Goal: Task Accomplishment & Management: Complete application form

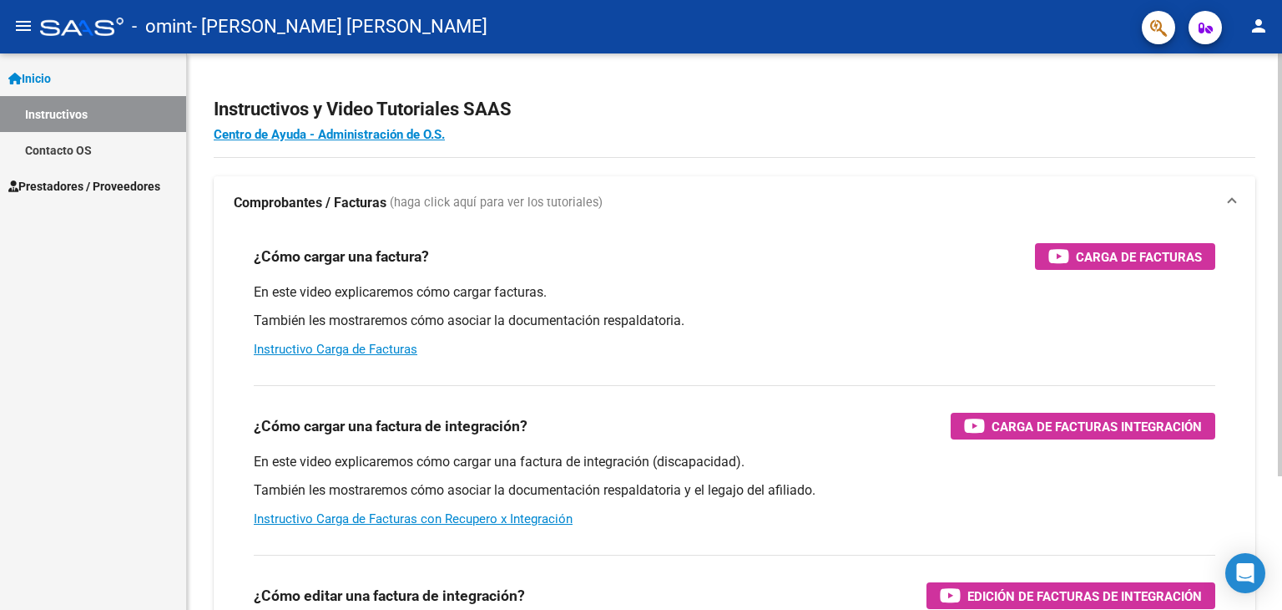
click at [1282, 149] on div at bounding box center [1280, 264] width 4 height 422
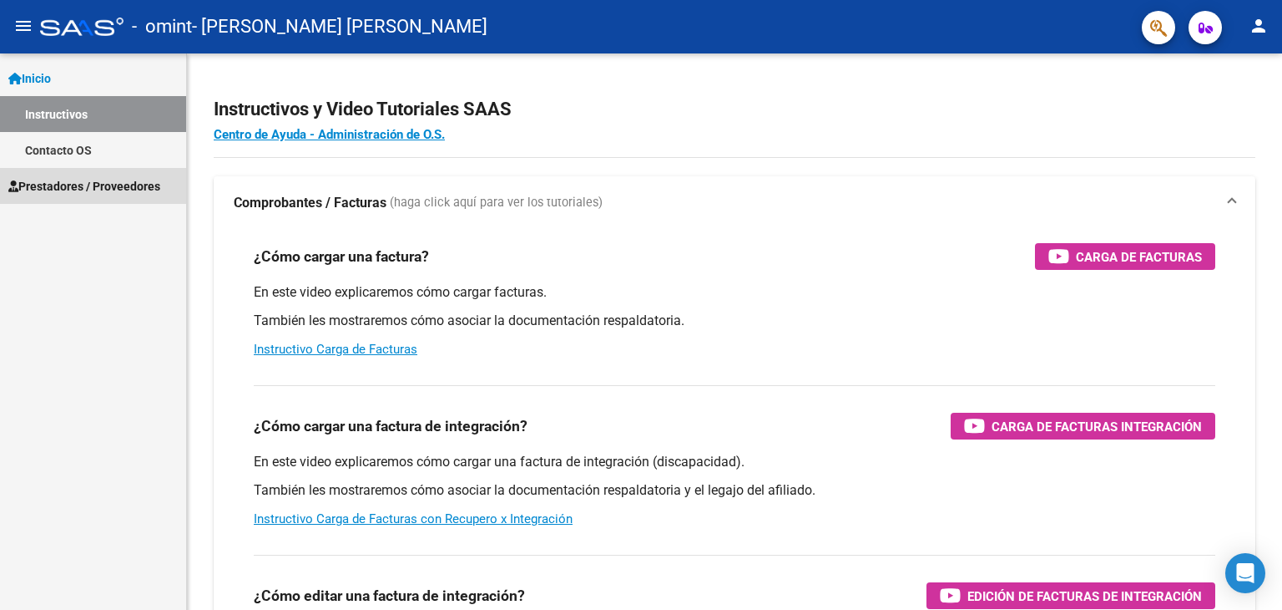
click at [104, 190] on span "Prestadores / Proveedores" at bounding box center [84, 186] width 152 height 18
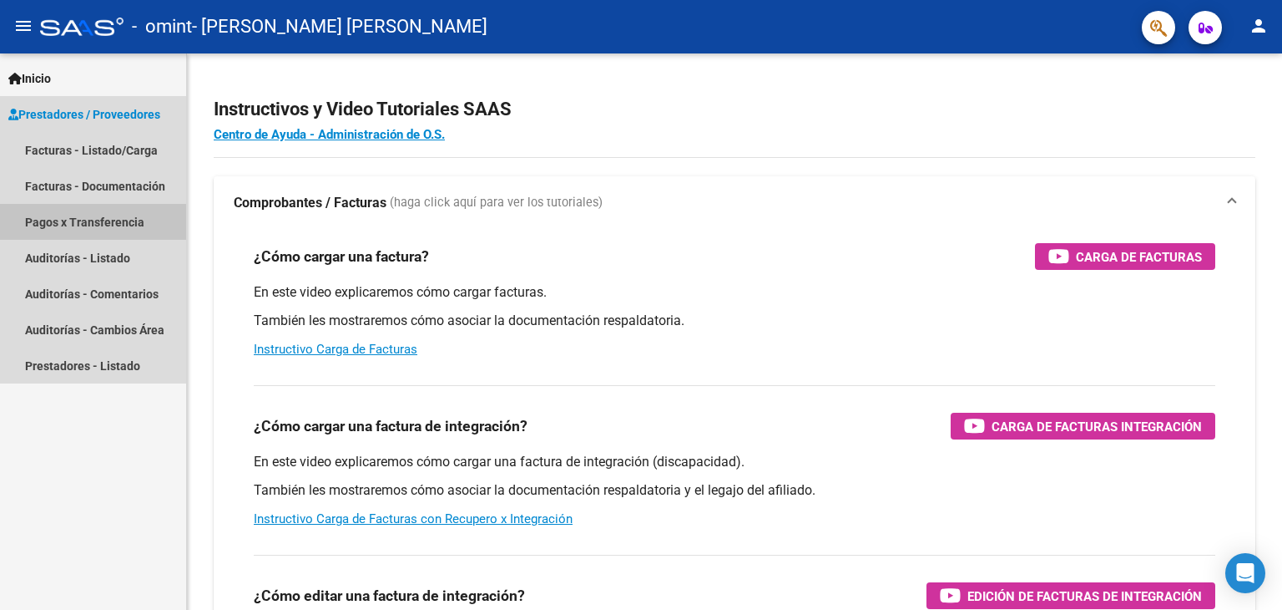
click at [114, 221] on link "Pagos x Transferencia" at bounding box center [93, 222] width 186 height 36
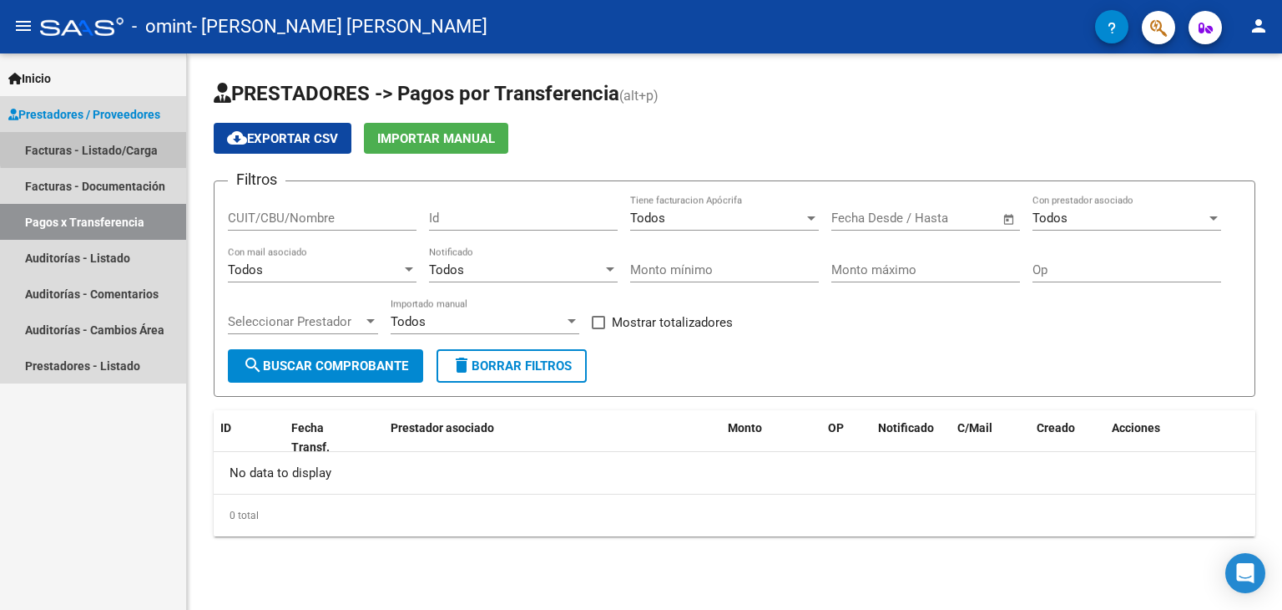
click at [132, 144] on link "Facturas - Listado/Carga" at bounding box center [93, 150] width 186 height 36
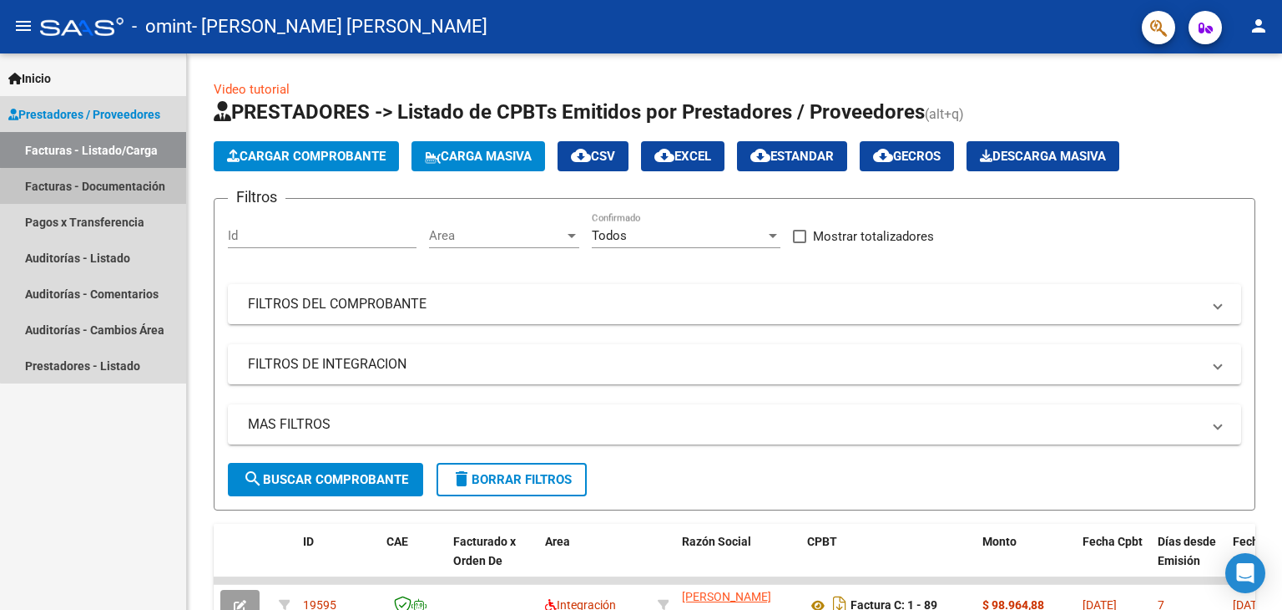
click at [119, 189] on link "Facturas - Documentación" at bounding box center [93, 186] width 186 height 36
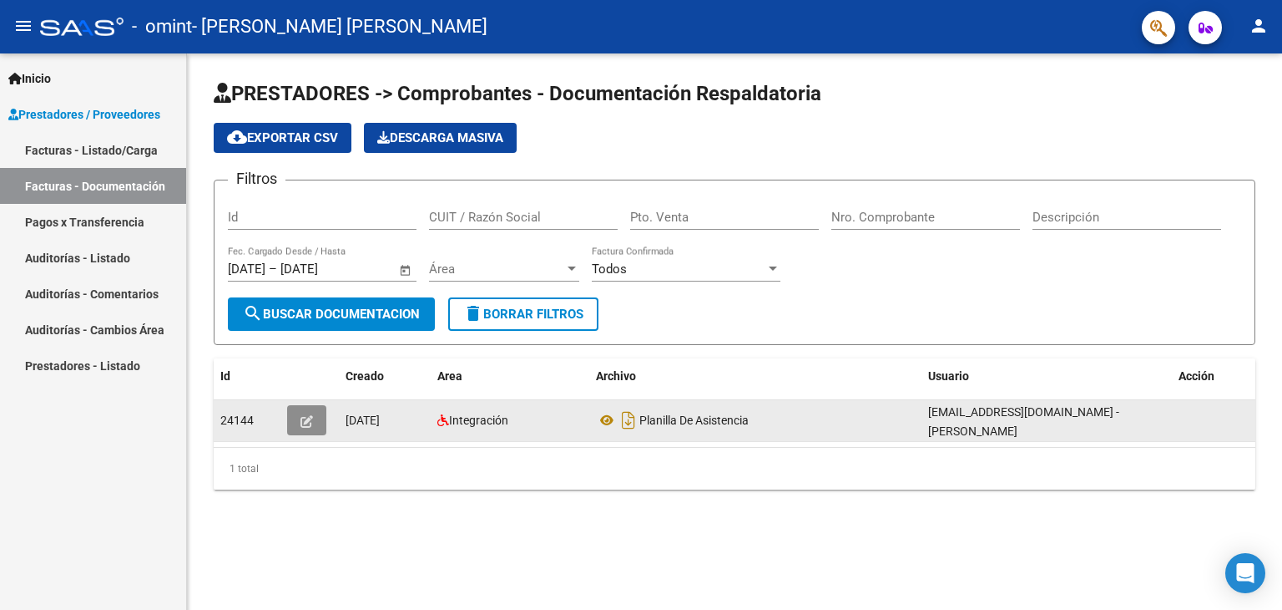
click at [314, 422] on button "button" at bounding box center [306, 420] width 39 height 30
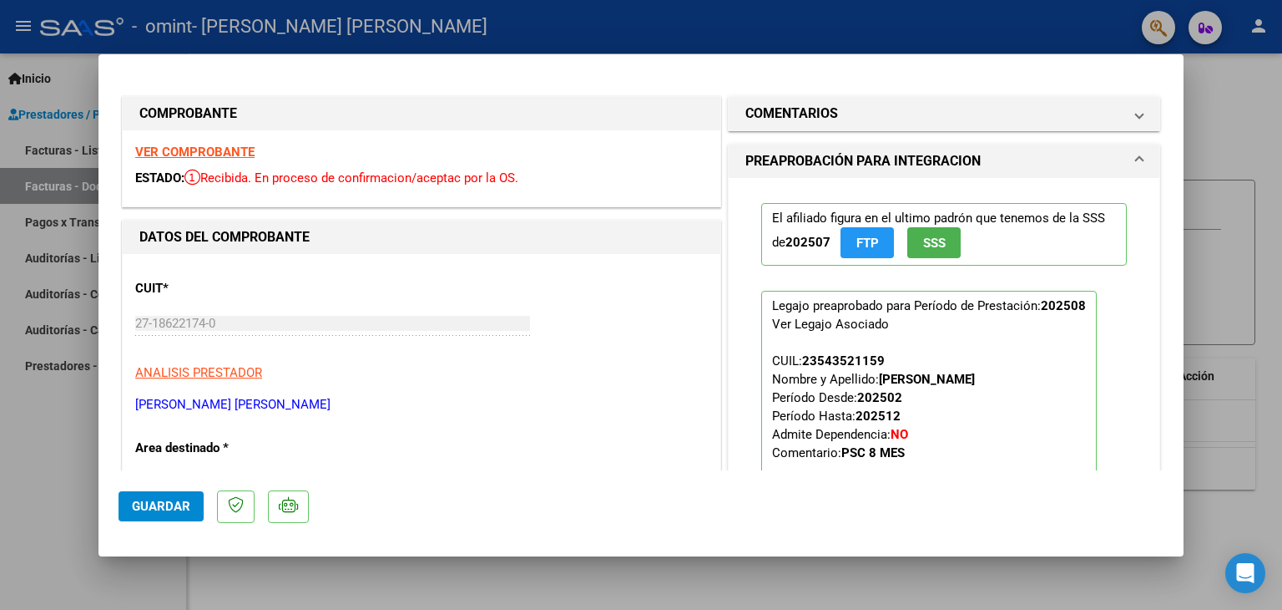
click at [226, 145] on strong "VER COMPROBANTE" at bounding box center [194, 151] width 119 height 15
click at [1261, 24] on div at bounding box center [641, 305] width 1282 height 610
type input "$ 0,00"
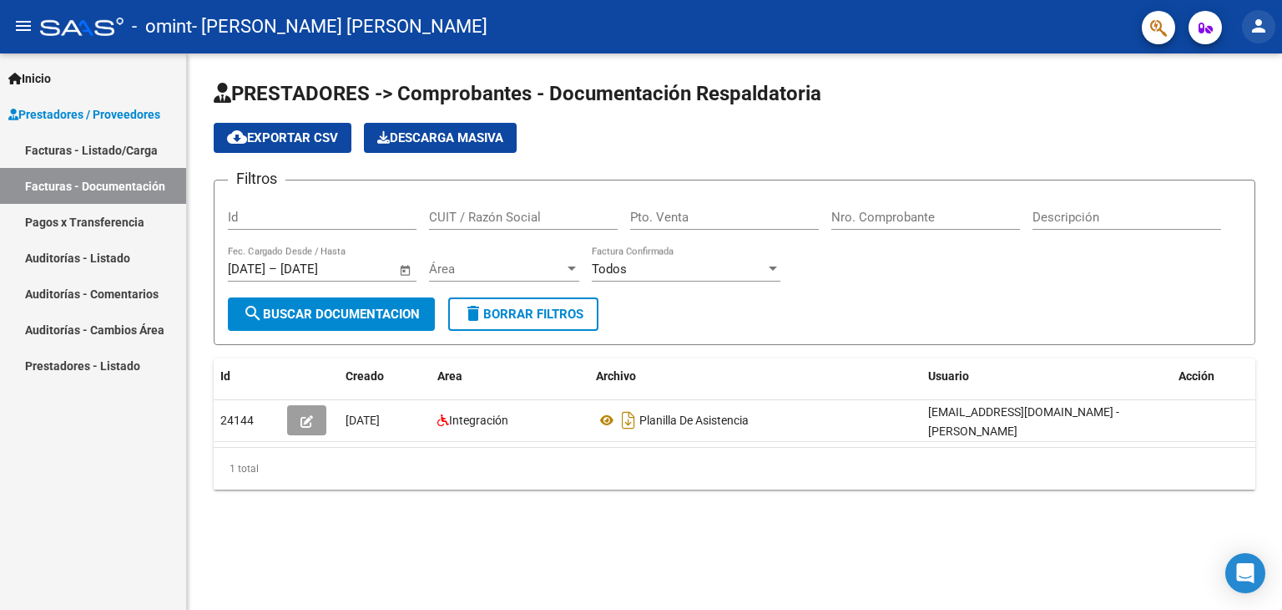
click at [1261, 24] on mat-icon "person" at bounding box center [1259, 26] width 20 height 20
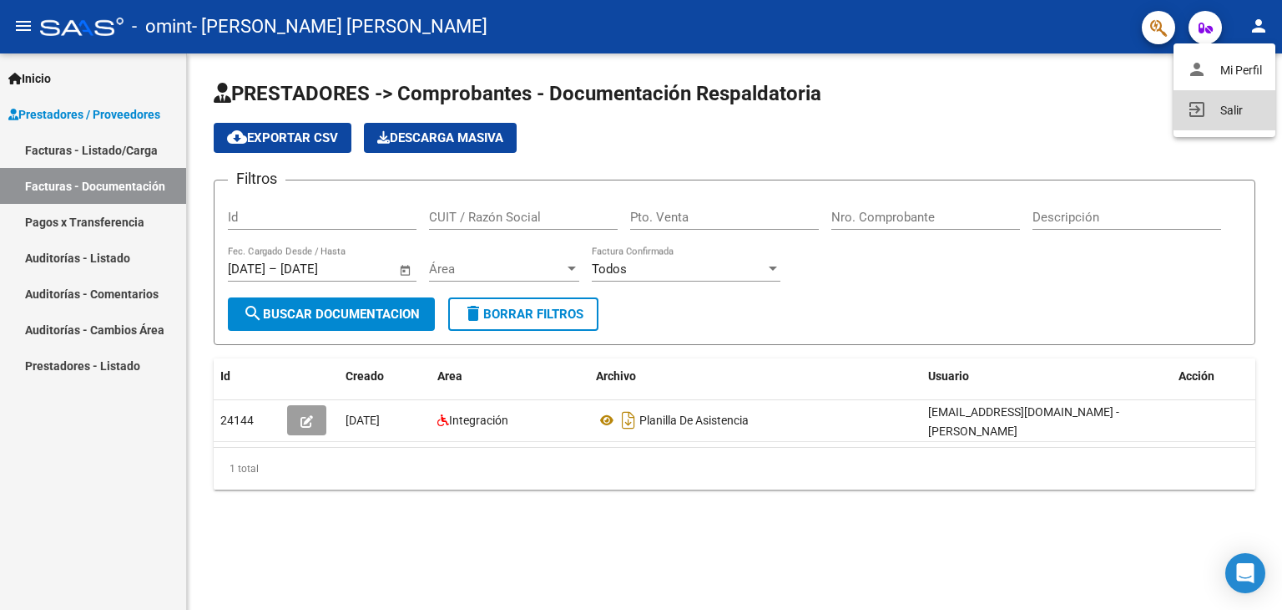
click at [1236, 101] on button "exit_to_app Salir" at bounding box center [1225, 110] width 102 height 40
